Goal: Task Accomplishment & Management: Manage account settings

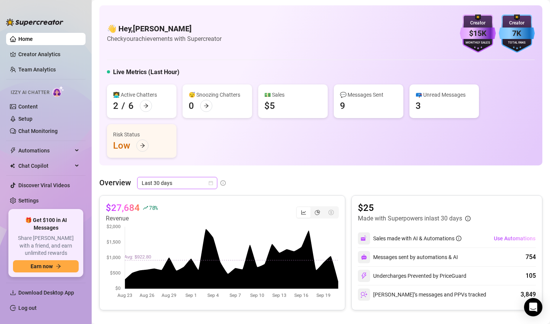
click at [202, 185] on span "Last 30 days" at bounding box center [177, 182] width 71 height 11
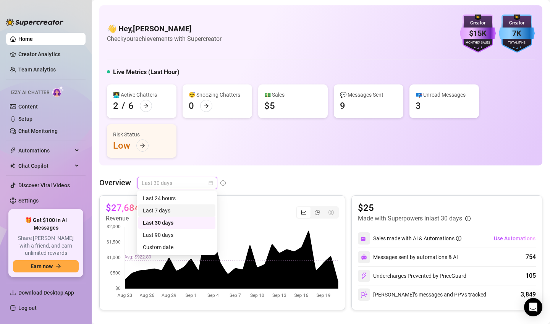
click at [184, 209] on div "Last 7 days" at bounding box center [177, 210] width 68 height 8
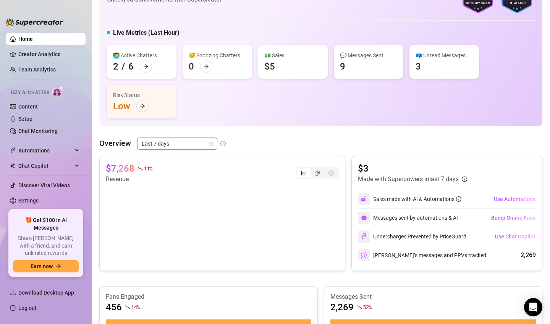
scroll to position [25, 0]
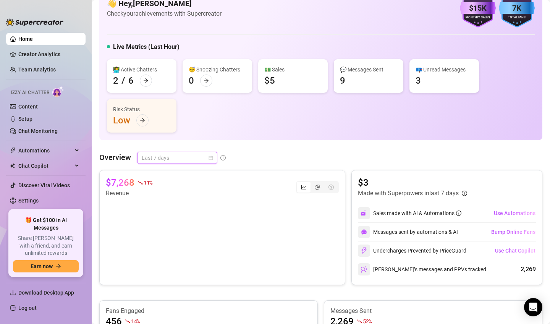
click at [200, 160] on span "Last 7 days" at bounding box center [177, 157] width 71 height 11
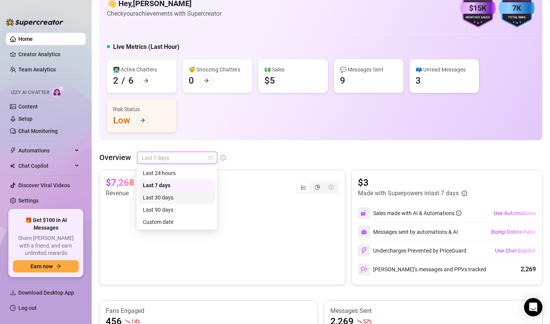
click at [195, 197] on div "Last 30 days" at bounding box center [177, 197] width 68 height 8
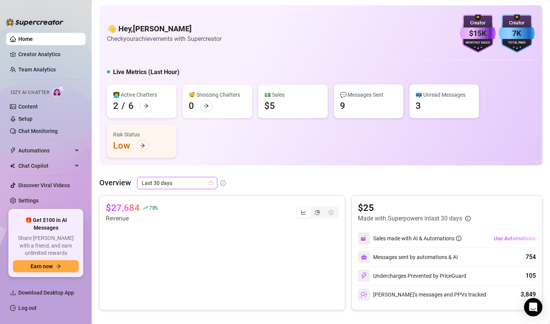
scroll to position [0, 0]
click at [199, 186] on span "Last 30 days" at bounding box center [177, 182] width 71 height 11
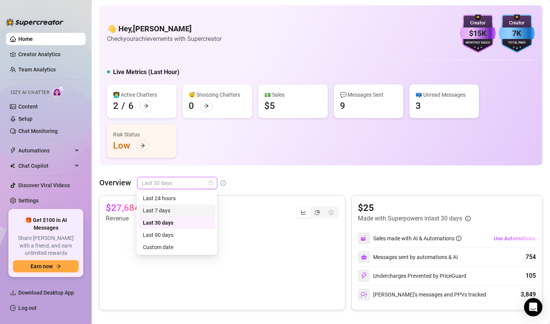
click at [193, 213] on div "Last 7 days" at bounding box center [177, 210] width 68 height 8
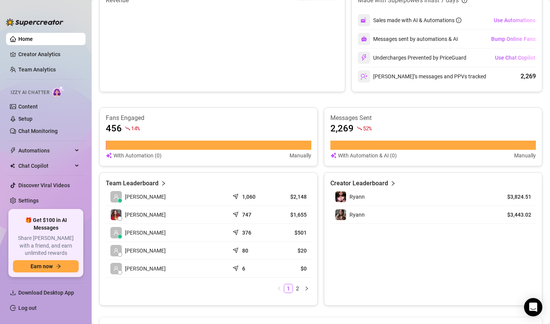
scroll to position [219, 0]
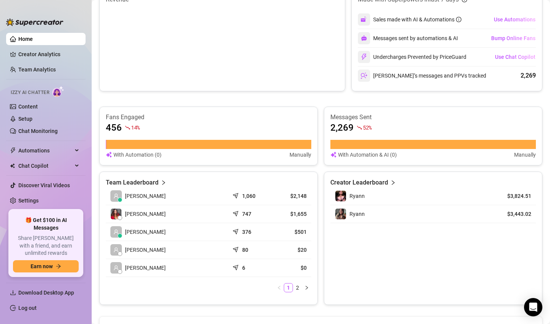
click at [268, 197] on td "1,060" at bounding box center [249, 196] width 41 height 18
click at [300, 198] on article "$2,148" at bounding box center [291, 196] width 32 height 8
click at [177, 256] on td "[PERSON_NAME]" at bounding box center [167, 250] width 123 height 18
click at [302, 249] on article "$20" at bounding box center [291, 250] width 32 height 8
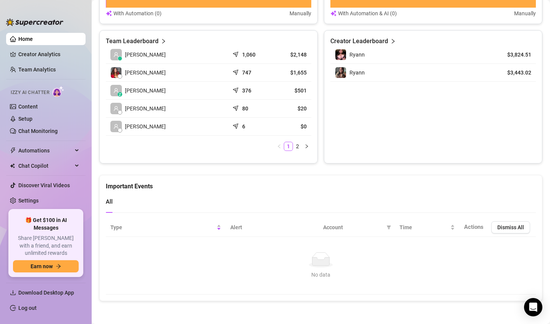
scroll to position [360, 0]
click at [32, 128] on link "Chat Monitoring" at bounding box center [37, 131] width 39 height 6
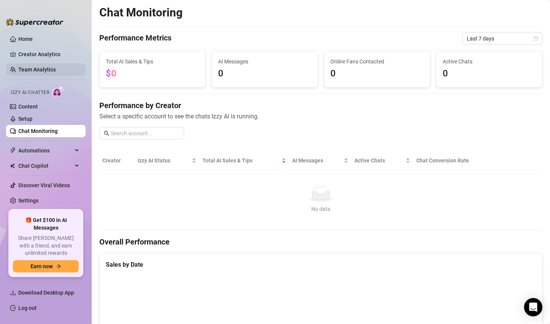
click at [56, 72] on link "Team Analytics" at bounding box center [36, 70] width 37 height 6
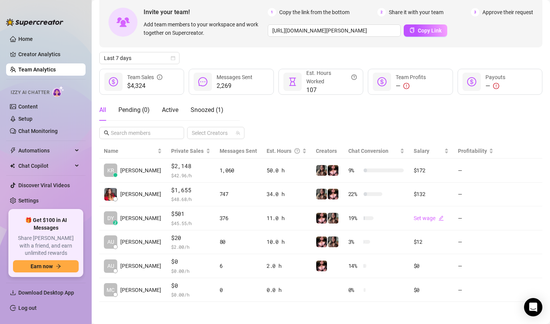
scroll to position [38, 0]
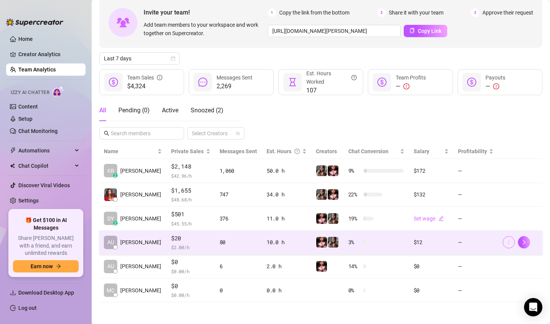
click at [508, 242] on icon "more" at bounding box center [508, 242] width 5 height 5
click at [511, 240] on icon "more" at bounding box center [508, 242] width 5 height 5
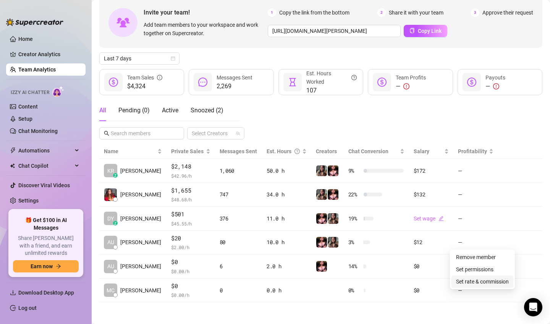
click at [486, 282] on link "Set rate & commission" at bounding box center [482, 282] width 53 height 6
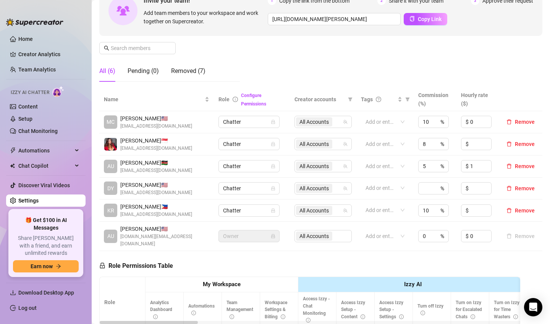
scroll to position [83, 0]
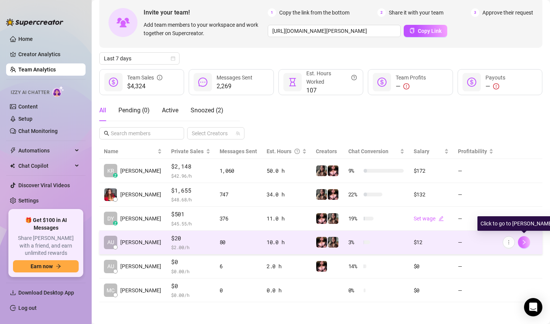
click at [526, 242] on icon "right" at bounding box center [524, 242] width 3 height 5
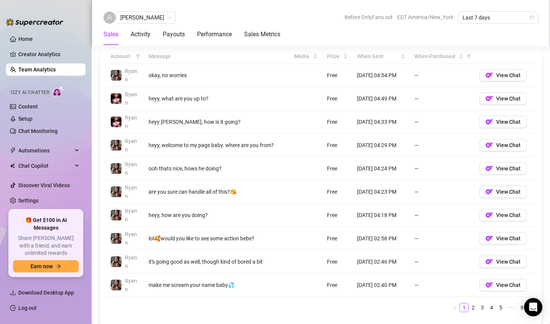
scroll to position [565, 0]
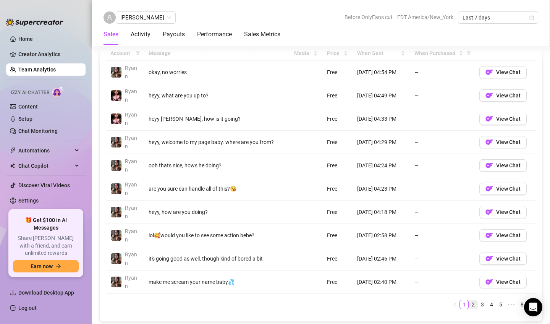
click at [475, 303] on link "2" at bounding box center [473, 304] width 8 height 8
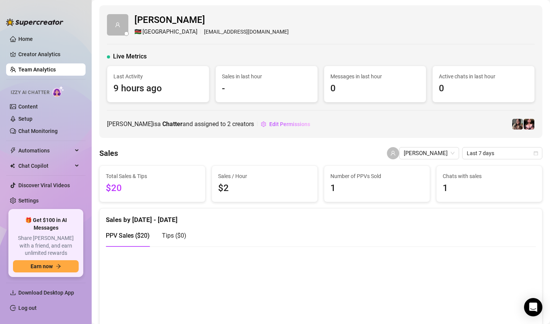
scroll to position [0, 0]
click at [32, 40] on link "Home" at bounding box center [25, 39] width 15 height 6
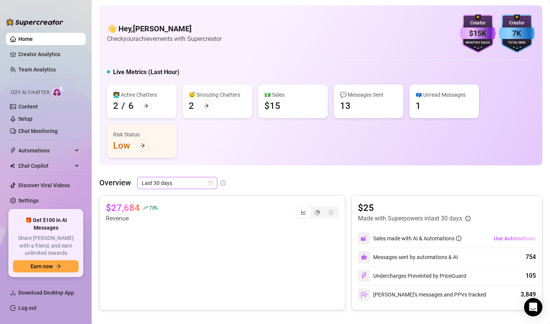
click at [213, 181] on icon "calendar" at bounding box center [211, 183] width 5 height 5
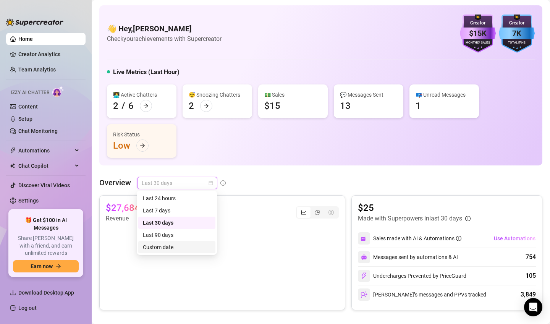
click at [185, 249] on div "Custom date" at bounding box center [177, 247] width 68 height 8
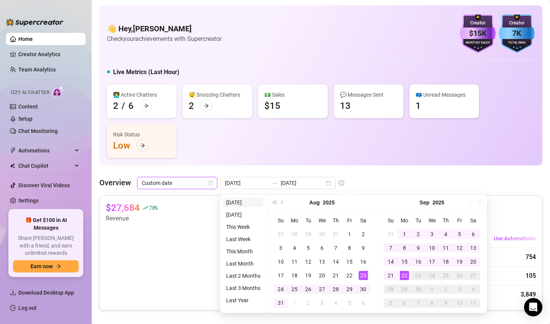
type input "[DATE]"
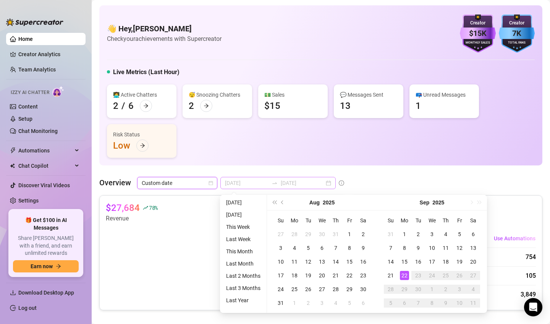
type input "[DATE]"
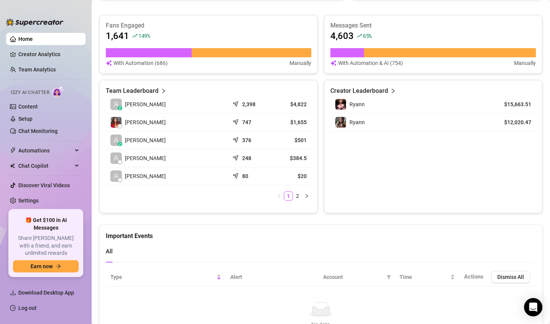
scroll to position [312, 0]
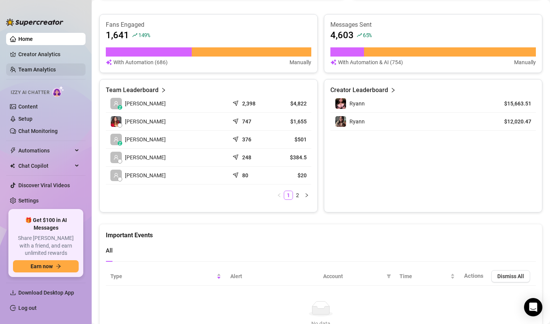
click at [51, 73] on link "Team Analytics" at bounding box center [36, 70] width 37 height 6
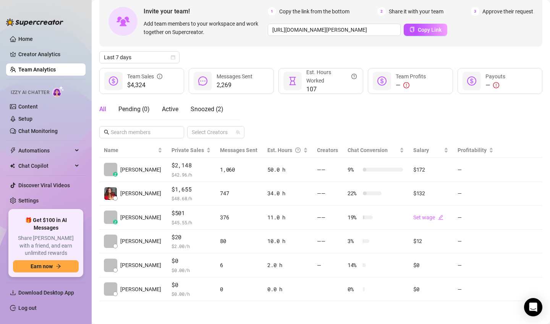
scroll to position [38, 0]
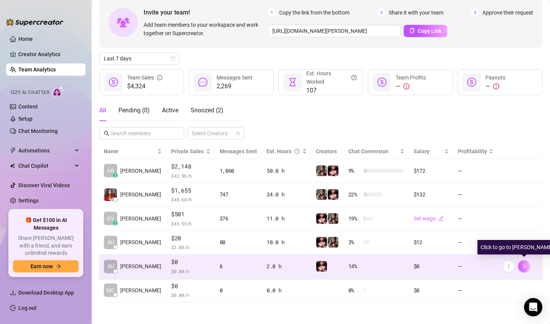
click at [524, 267] on icon "right" at bounding box center [524, 266] width 3 height 5
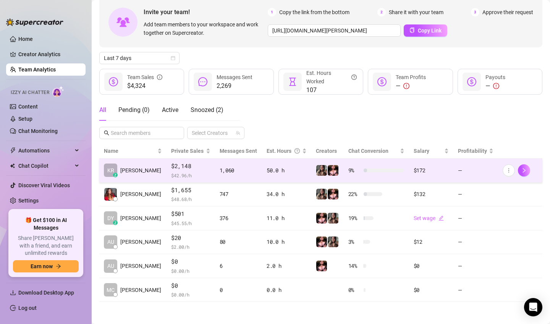
scroll to position [38, 0]
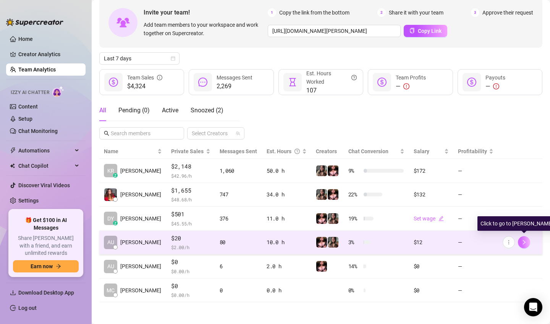
click at [522, 243] on icon "right" at bounding box center [524, 242] width 5 height 5
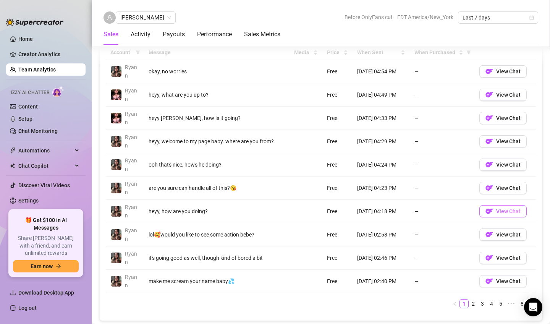
scroll to position [574, 0]
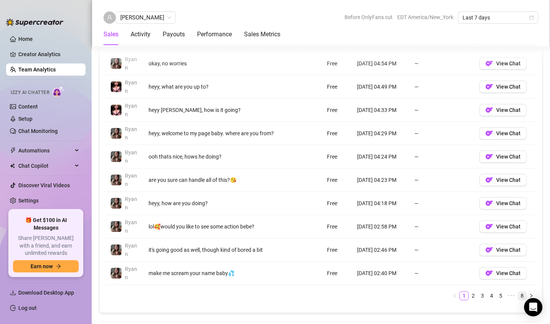
click at [523, 296] on link "8" at bounding box center [522, 296] width 8 height 8
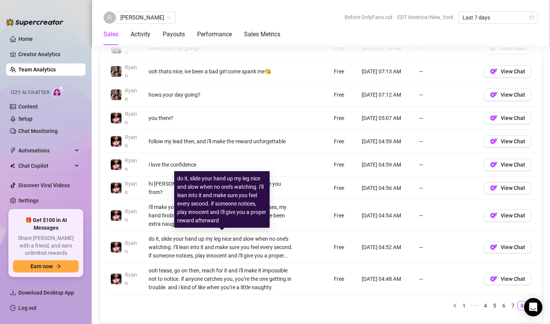
scroll to position [590, 0]
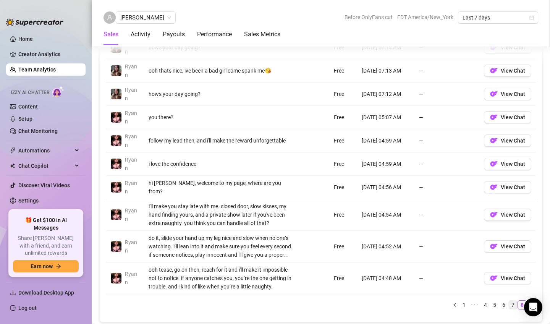
click at [514, 304] on link "7" at bounding box center [513, 305] width 8 height 8
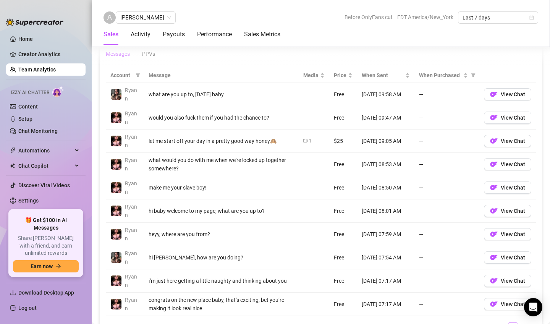
scroll to position [542, 0]
click at [507, 140] on span "View Chat" at bounding box center [513, 141] width 24 height 6
